Goal: Information Seeking & Learning: Learn about a topic

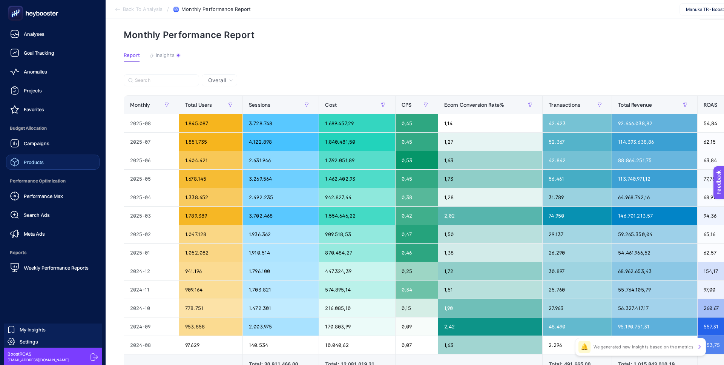
click at [43, 166] on div "Products" at bounding box center [27, 162] width 34 height 9
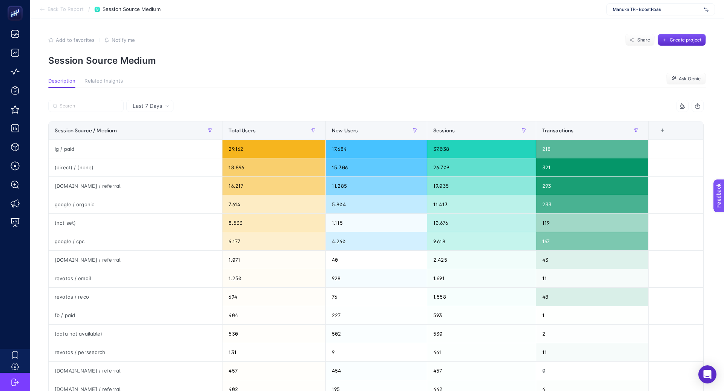
click at [631, 11] on span "Manuka TR - BoostRoas" at bounding box center [657, 9] width 88 height 6
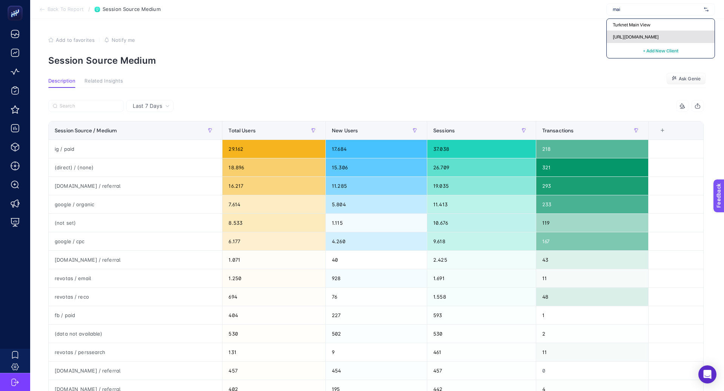
type input "mai"
click at [656, 35] on span "[URL][DOMAIN_NAME]" at bounding box center [636, 37] width 46 height 6
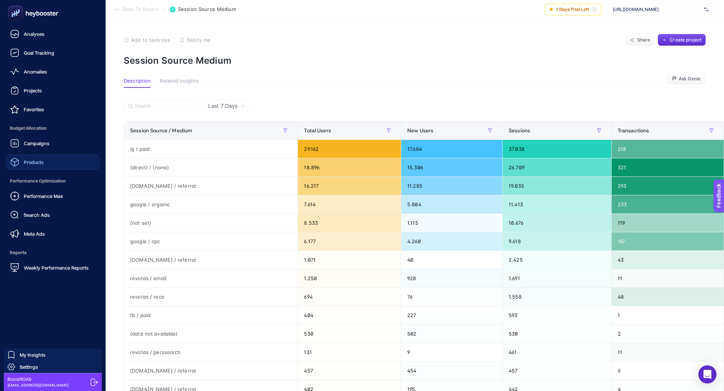
click at [59, 167] on link "Products" at bounding box center [53, 162] width 94 height 15
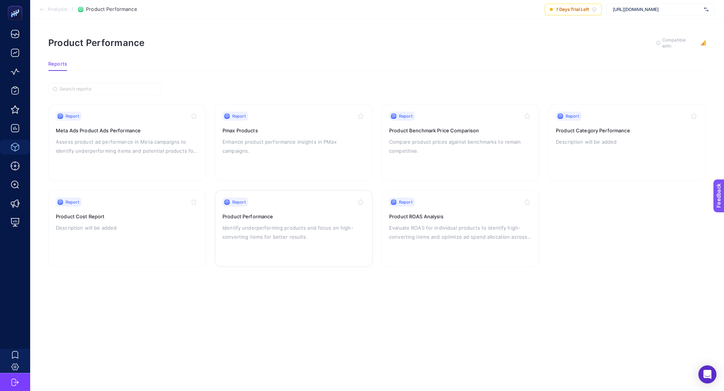
click at [321, 230] on p "Identify underperforming products and focus on high-converting items for better…" at bounding box center [294, 232] width 143 height 18
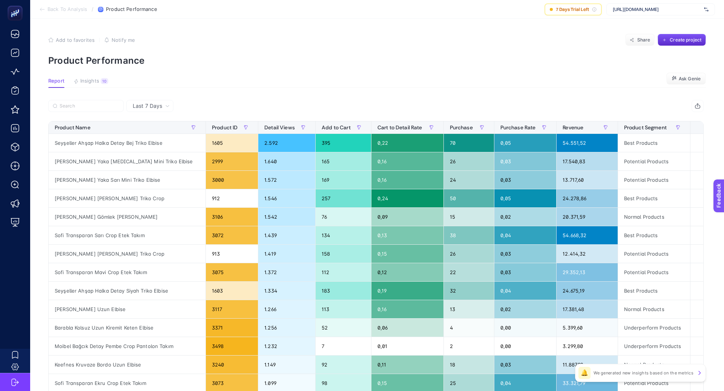
scroll to position [3, 0]
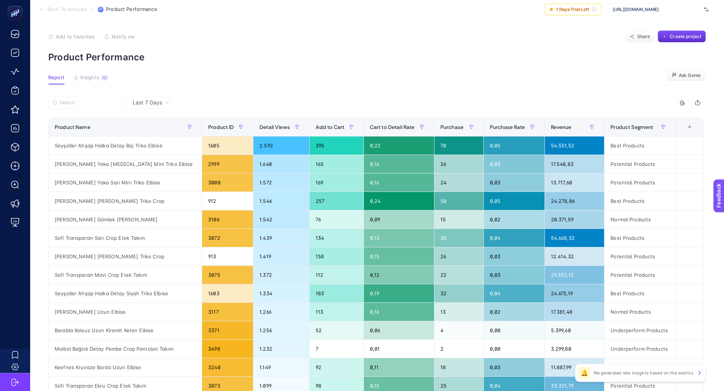
click at [155, 103] on span "Last 7 Days" at bounding box center [147, 103] width 29 height 8
click at [160, 139] on li "Last 30 Days" at bounding box center [150, 146] width 43 height 14
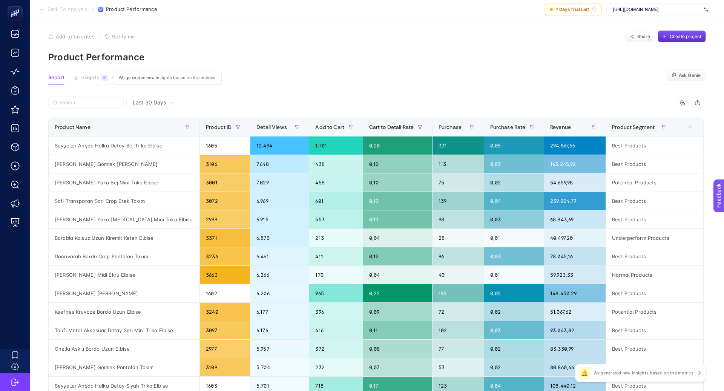
click at [107, 78] on div "10" at bounding box center [105, 78] width 8 height 6
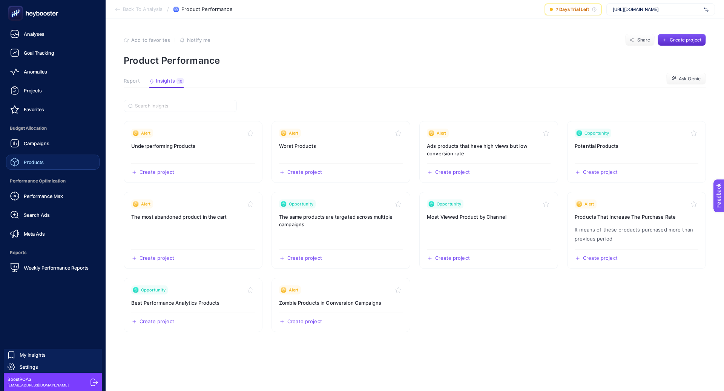
click at [69, 166] on link "Products" at bounding box center [53, 162] width 94 height 15
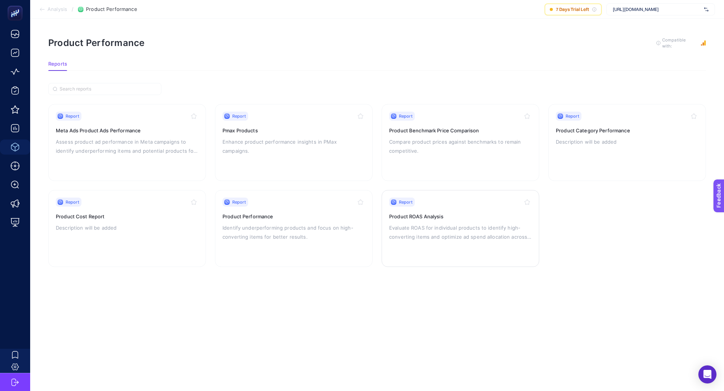
click at [454, 237] on p "Evaluate ROAS for individual products to identify high-converting items and opt…" at bounding box center [460, 232] width 143 height 18
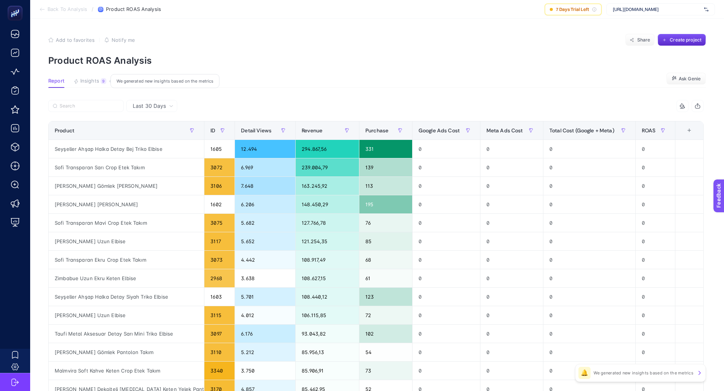
click at [92, 81] on span "Insights" at bounding box center [89, 81] width 19 height 6
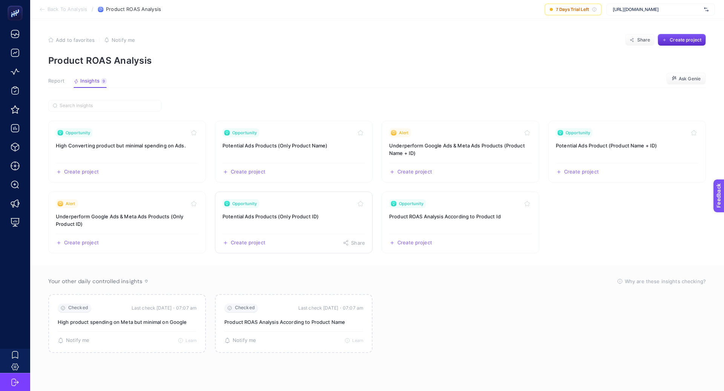
click at [310, 216] on h3 "Potential Ads Products (Only Product ID)" at bounding box center [294, 217] width 143 height 8
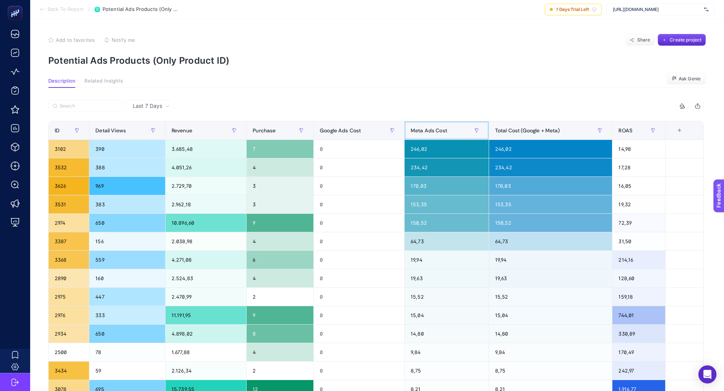
click at [425, 132] on span "Meta Ads Cost" at bounding box center [429, 131] width 37 height 6
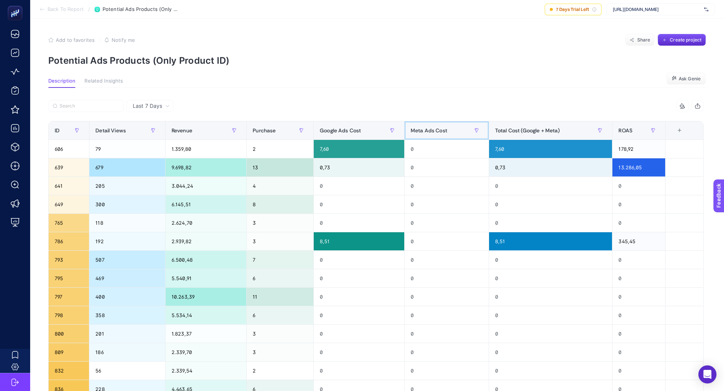
click at [425, 132] on span "Meta Ads Cost" at bounding box center [429, 131] width 37 height 6
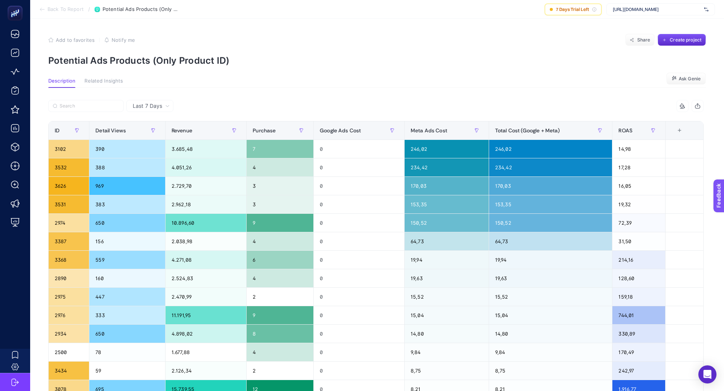
click at [157, 104] on span "Last 7 Days" at bounding box center [147, 106] width 29 height 8
click at [157, 132] on li "Last 30 Days" at bounding box center [150, 136] width 43 height 14
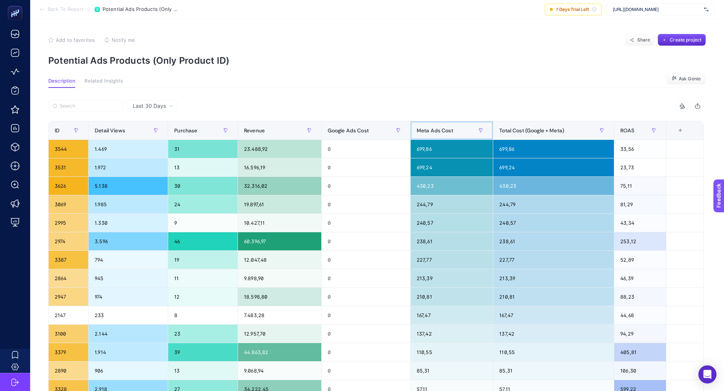
click at [460, 131] on div "Meta Ads Cost" at bounding box center [452, 130] width 70 height 12
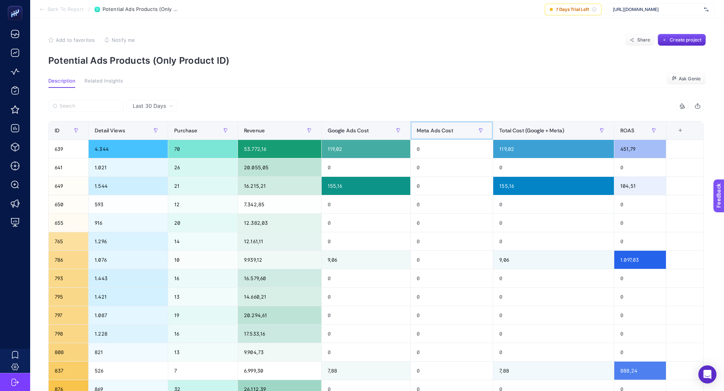
click at [459, 131] on div "Meta Ads Cost" at bounding box center [452, 130] width 70 height 12
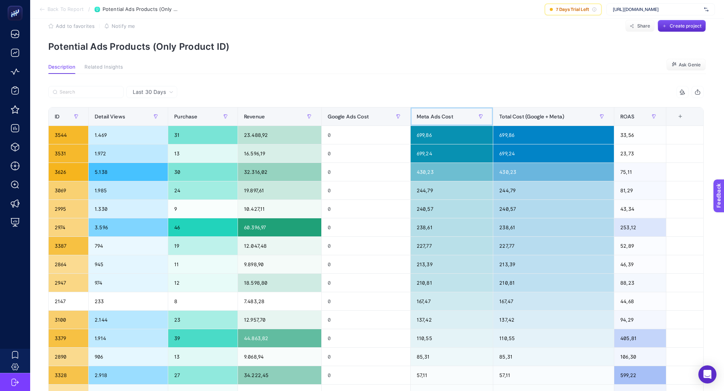
scroll to position [20, 0]
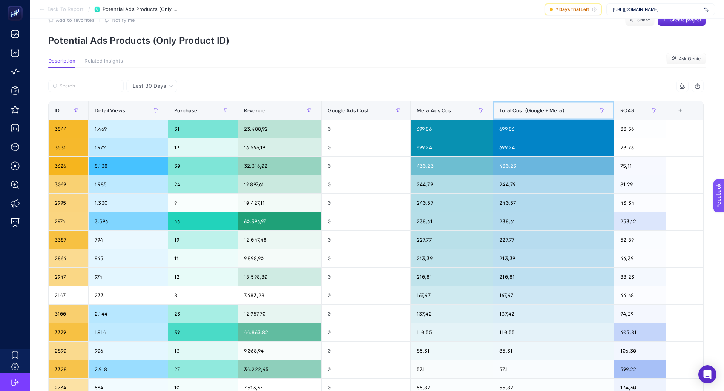
click at [512, 108] on span "Total Cost (Google + Meta)" at bounding box center [531, 111] width 65 height 6
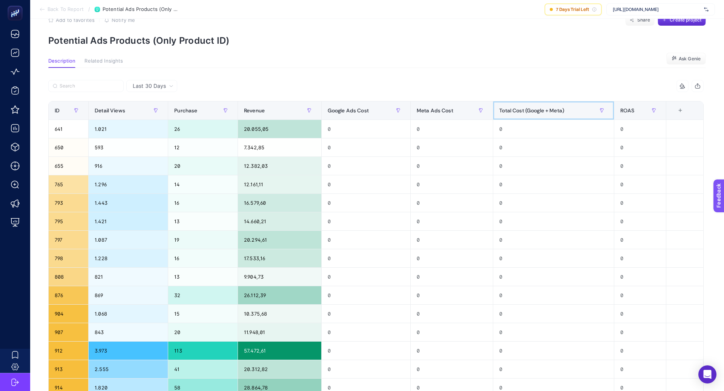
click at [512, 109] on span "Total Cost (Google + Meta)" at bounding box center [531, 111] width 65 height 6
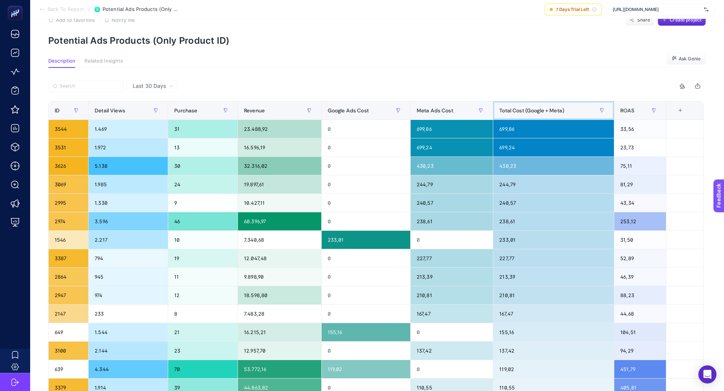
scroll to position [0, 0]
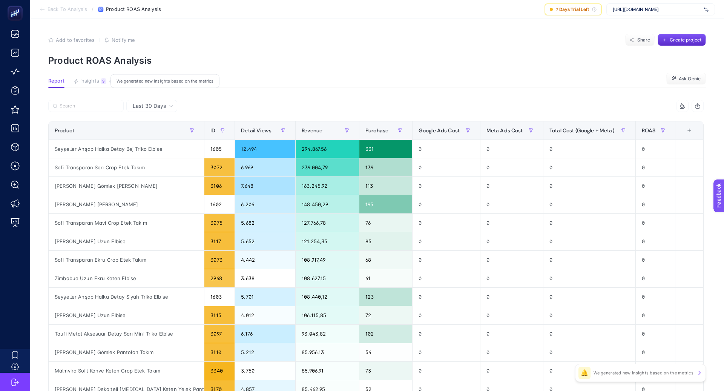
click at [101, 79] on div "9" at bounding box center [104, 81] width 6 height 6
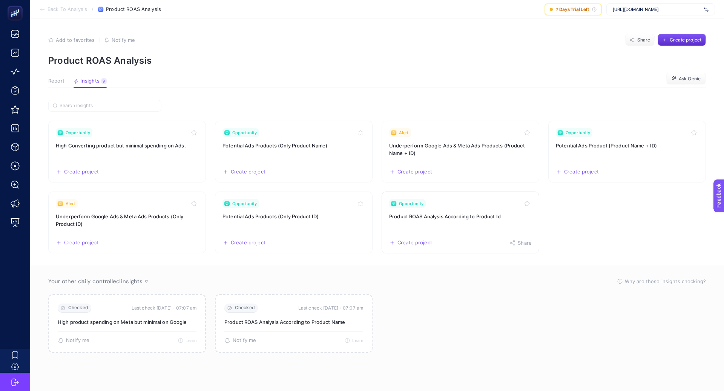
click at [458, 218] on h3 "Product ROAS Analysis According to Product Id" at bounding box center [460, 217] width 143 height 8
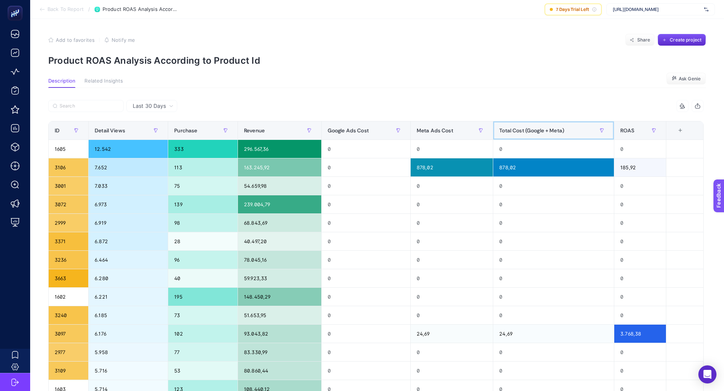
click at [533, 128] on span "Total Cost (Google + Meta)" at bounding box center [531, 131] width 65 height 6
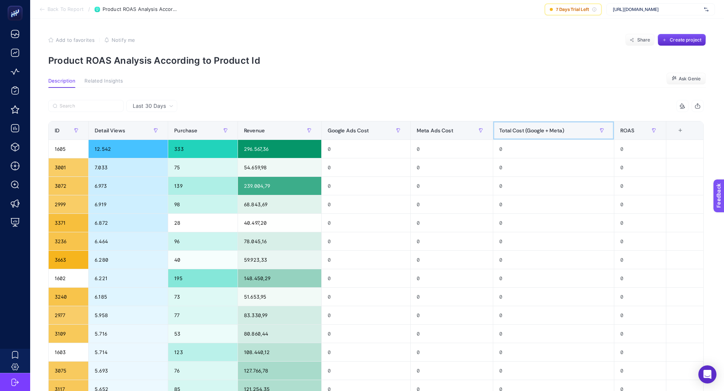
click at [533, 129] on span "Total Cost (Google + Meta)" at bounding box center [531, 131] width 65 height 6
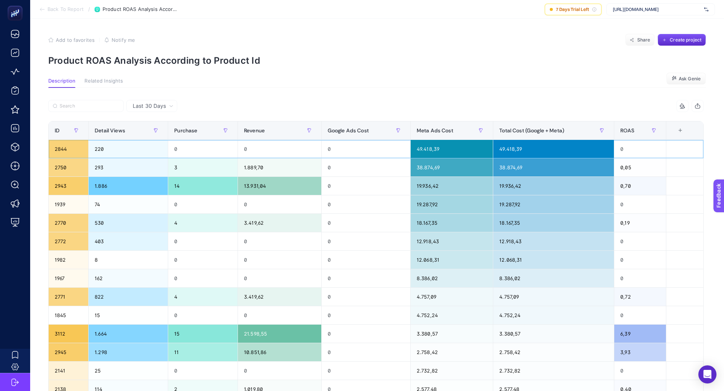
click at [512, 149] on div "49.418,39" at bounding box center [553, 149] width 121 height 18
click at [93, 147] on div "220" at bounding box center [128, 149] width 79 height 18
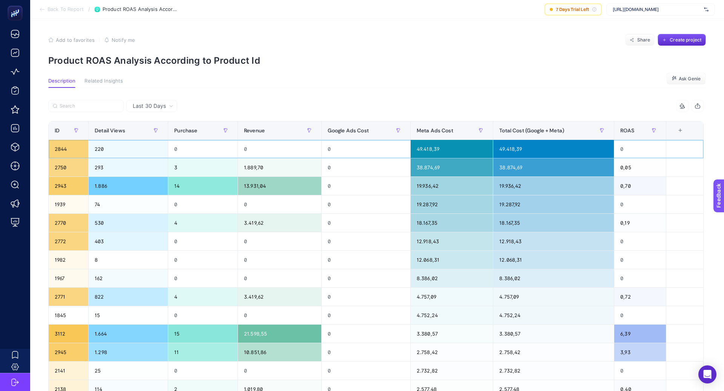
click at [101, 149] on div "220" at bounding box center [128, 149] width 79 height 18
click at [101, 148] on div "220" at bounding box center [128, 149] width 79 height 18
click at [103, 175] on div "293" at bounding box center [128, 167] width 79 height 18
click at [103, 185] on div "1.886" at bounding box center [128, 186] width 79 height 18
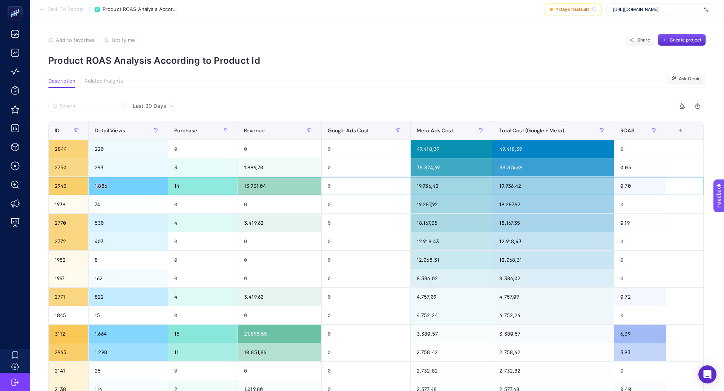
click at [103, 185] on div "1.886" at bounding box center [128, 186] width 79 height 18
click at [94, 257] on div "8" at bounding box center [128, 260] width 79 height 18
click at [305, 96] on div "Last 30 Days 8 items selected ID Detail Views Purchase Revenue Google Ads Cost …" at bounding box center [376, 344] width 668 height 512
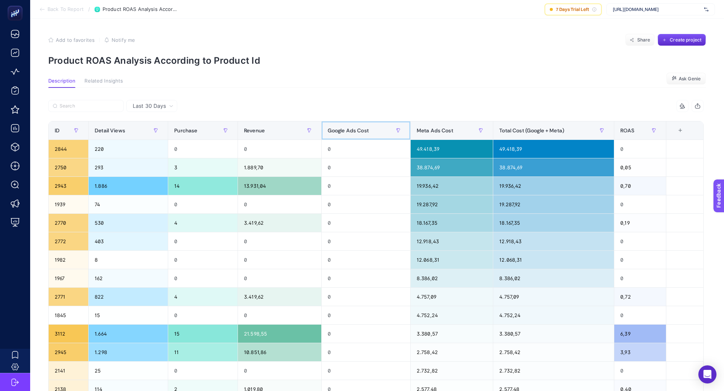
click at [361, 131] on span "Google Ads Cost" at bounding box center [348, 131] width 41 height 6
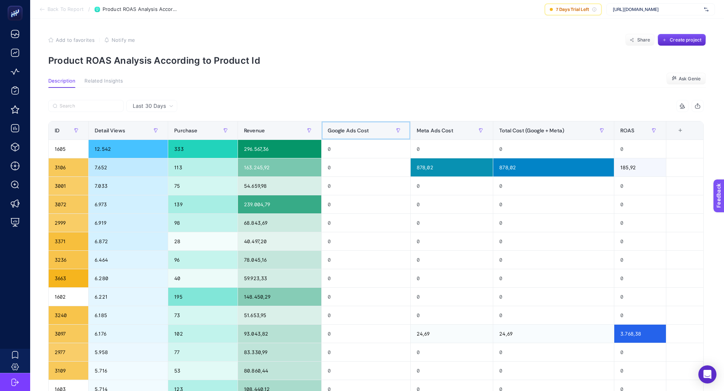
click at [361, 132] on span "Google Ads Cost" at bounding box center [348, 131] width 41 height 6
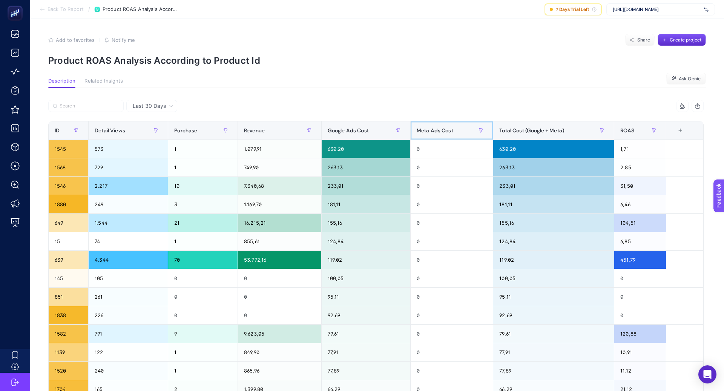
click at [442, 132] on span "Meta Ads Cost" at bounding box center [435, 131] width 37 height 6
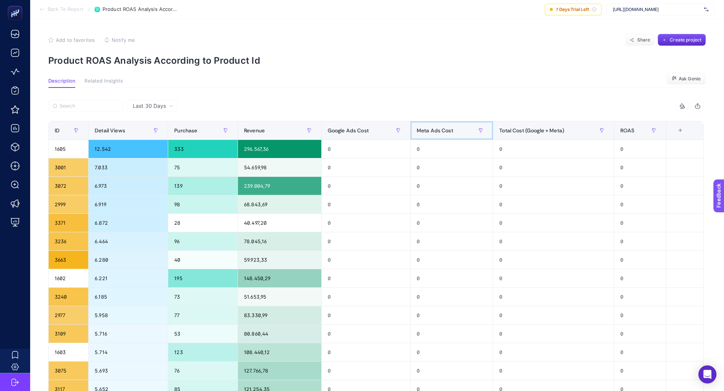
click at [442, 132] on span "Meta Ads Cost" at bounding box center [435, 131] width 37 height 6
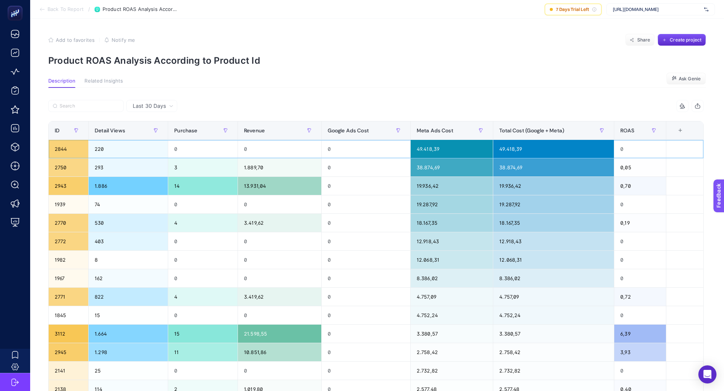
click at [95, 150] on div "220" at bounding box center [128, 149] width 79 height 18
click at [61, 148] on div "2844" at bounding box center [69, 149] width 40 height 18
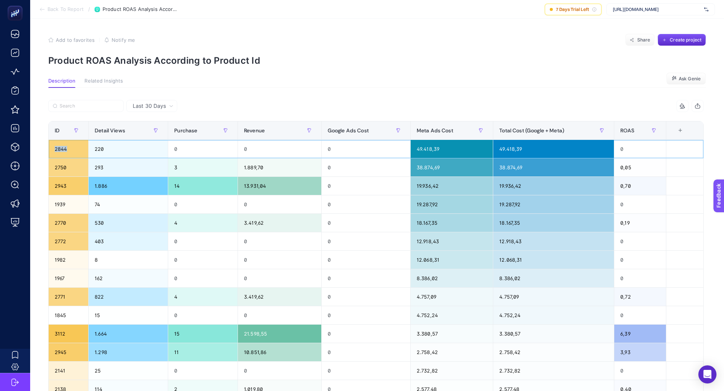
click at [61, 148] on div "2844" at bounding box center [69, 149] width 40 height 18
click at [41, 11] on icon at bounding box center [42, 9] width 6 height 6
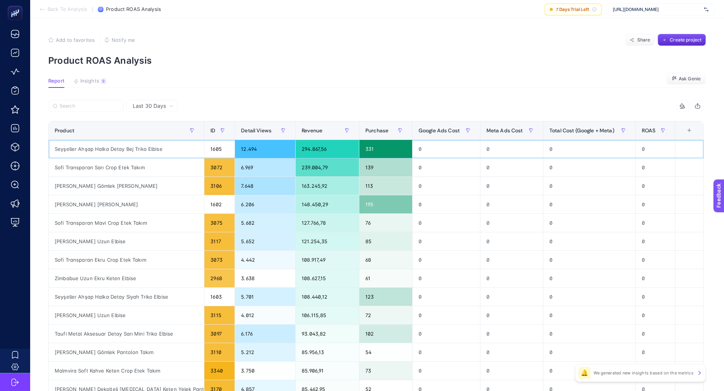
click at [141, 149] on div "Seyşeller Ahşap Halka Detay Bej Triko Elbise" at bounding box center [126, 149] width 155 height 18
click at [501, 128] on span "Meta Ads Cost" at bounding box center [505, 131] width 37 height 6
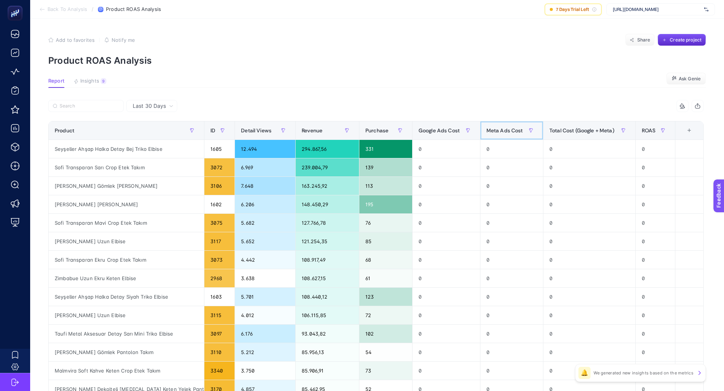
click at [502, 129] on span "Meta Ads Cost" at bounding box center [505, 131] width 37 height 6
click at [502, 130] on span "Meta Ads Cost" at bounding box center [505, 131] width 37 height 6
click at [572, 125] on div "Total Cost (Google + Meta)" at bounding box center [590, 130] width 80 height 12
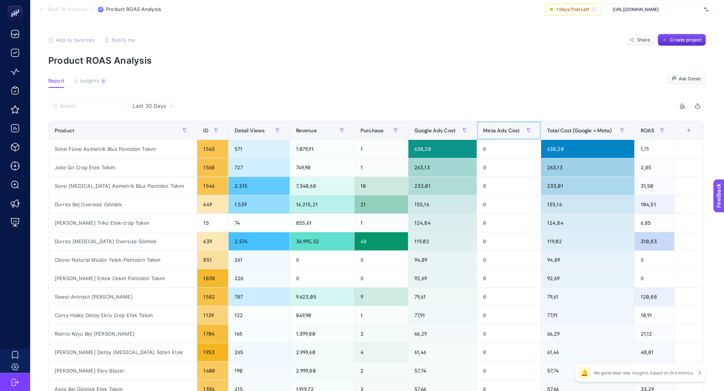
click at [498, 125] on div "Meta Ads Cost" at bounding box center [509, 130] width 52 height 12
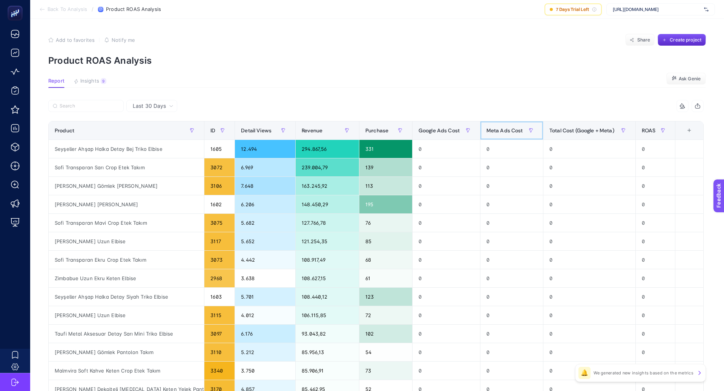
click at [498, 125] on div "Meta Ads Cost" at bounding box center [512, 130] width 51 height 12
click at [556, 126] on div "Total Cost (Google + Meta)" at bounding box center [590, 130] width 80 height 12
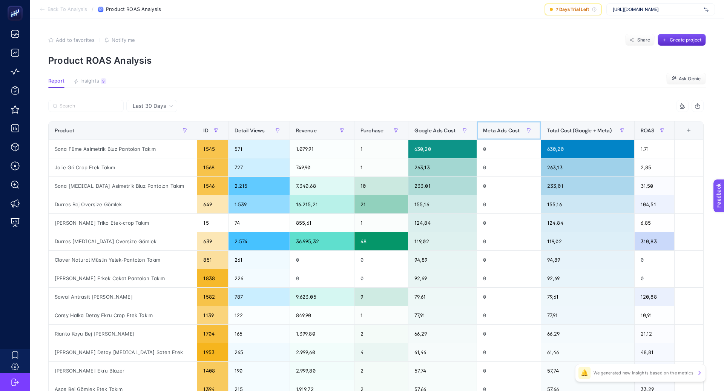
click at [489, 132] on span "Meta Ads Cost" at bounding box center [501, 131] width 37 height 6
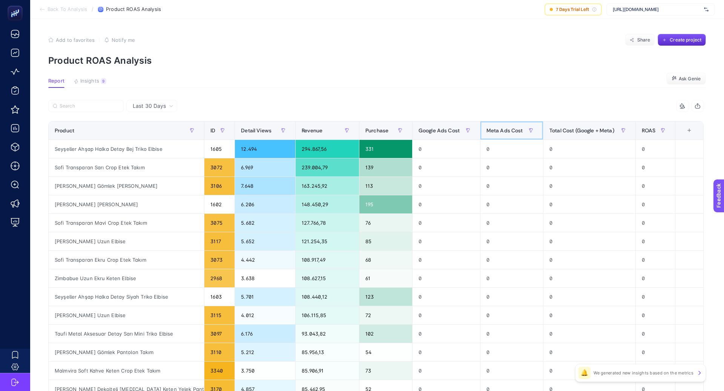
click at [489, 132] on span "Meta Ads Cost" at bounding box center [505, 131] width 37 height 6
click at [86, 79] on span "Insights" at bounding box center [89, 81] width 19 height 6
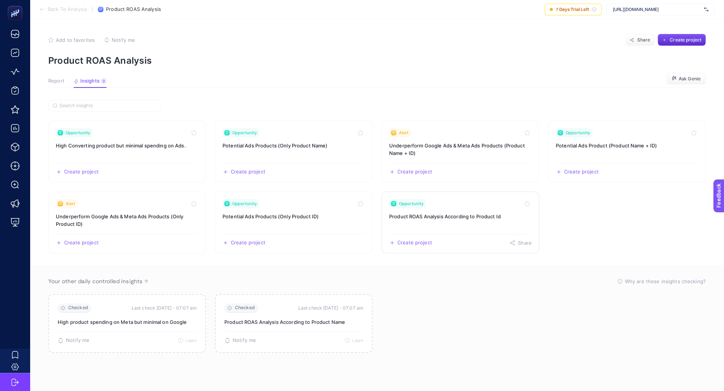
click at [459, 217] on h3 "Product ROAS Analysis According to Product Id" at bounding box center [460, 217] width 143 height 8
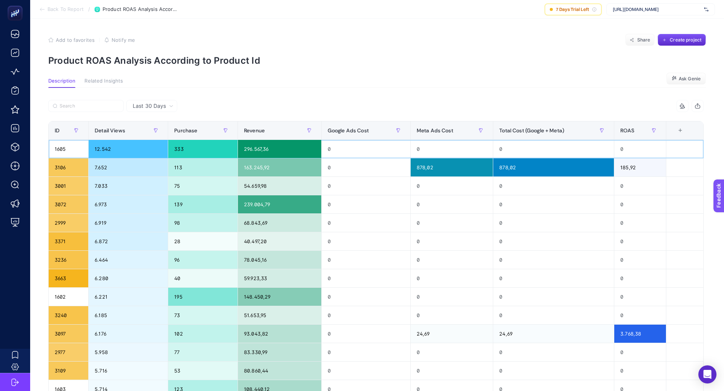
click at [58, 151] on div "1605" at bounding box center [69, 149] width 40 height 18
click at [457, 130] on div "Meta Ads Cost" at bounding box center [452, 130] width 70 height 12
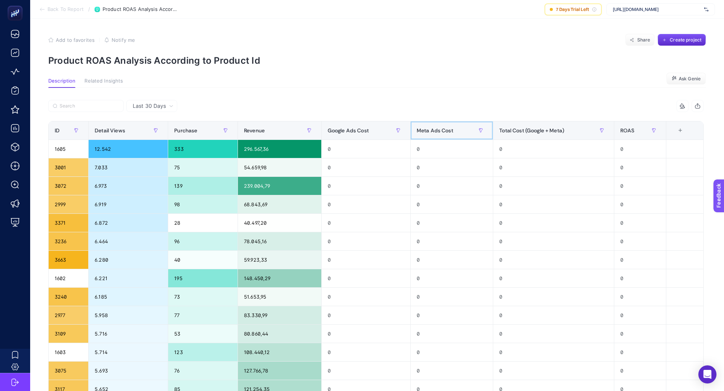
click at [456, 130] on div "Meta Ads Cost" at bounding box center [452, 130] width 70 height 12
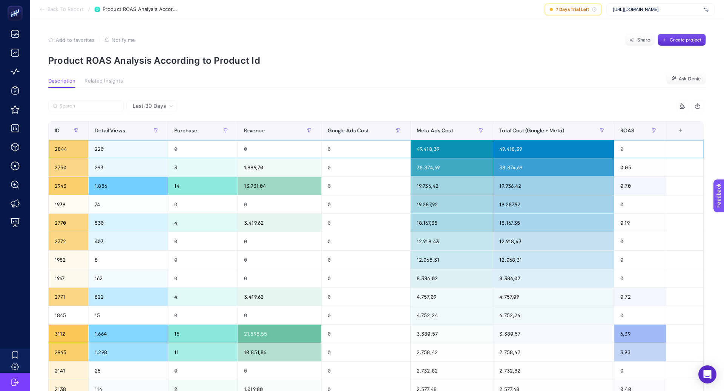
click at [62, 147] on div "2844" at bounding box center [69, 149] width 40 height 18
click at [62, 148] on div "2844" at bounding box center [69, 149] width 40 height 18
click at [63, 148] on div "2844" at bounding box center [69, 149] width 40 height 18
copy div "2844"
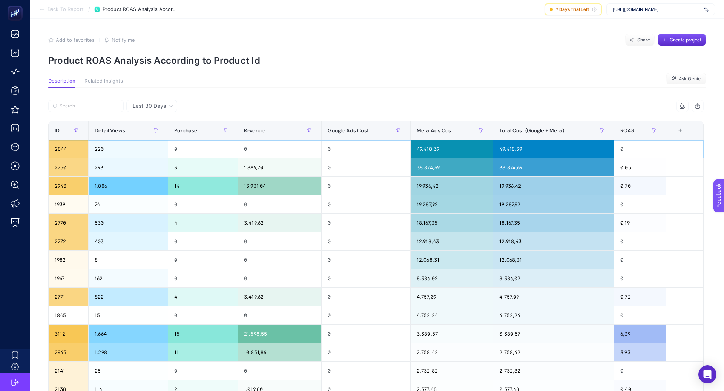
click at [101, 151] on div "220" at bounding box center [128, 149] width 79 height 18
click at [106, 166] on div "293" at bounding box center [128, 167] width 79 height 18
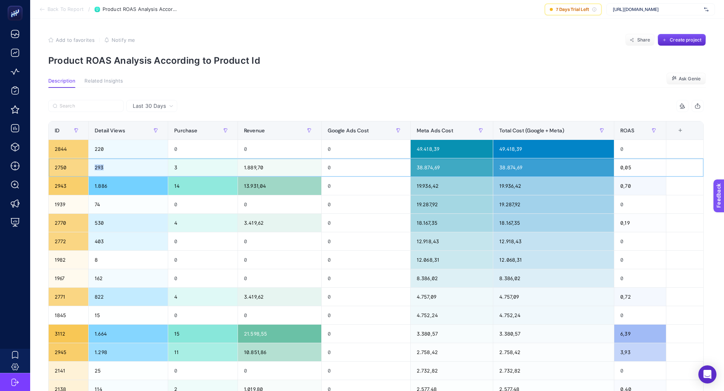
click at [106, 166] on div "293" at bounding box center [128, 167] width 79 height 18
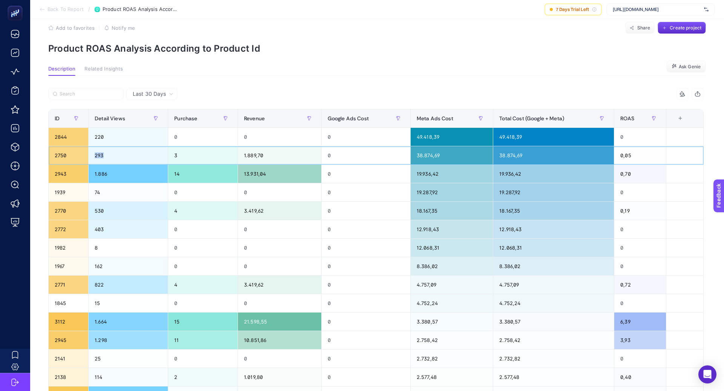
scroll to position [11, 0]
